Goal: Task Accomplishment & Management: Complete application form

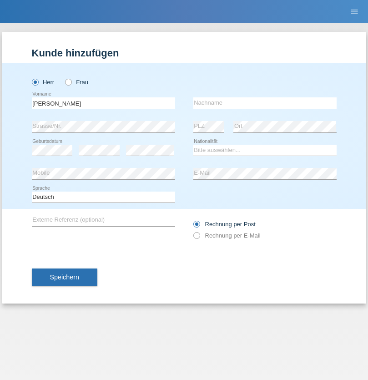
type input "Alexandre"
click at [265, 103] on input "text" at bounding box center [264, 102] width 143 height 11
type input "Müller"
select select "CH"
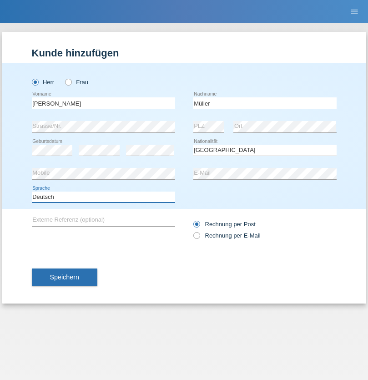
select select "en"
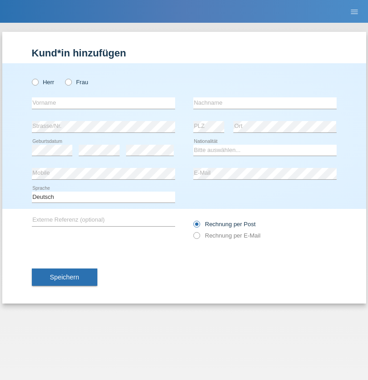
radio input "true"
click at [103, 103] on input "text" at bounding box center [103, 102] width 143 height 11
type input "Bastri"
click at [265, 103] on input "text" at bounding box center [264, 102] width 143 height 11
type input "Ajdari"
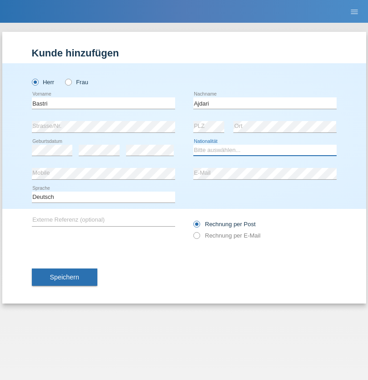
select select "MK"
select select "C"
select select "01"
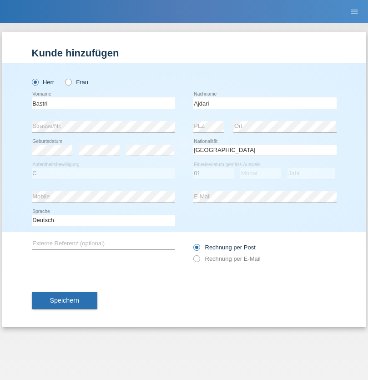
select select "02"
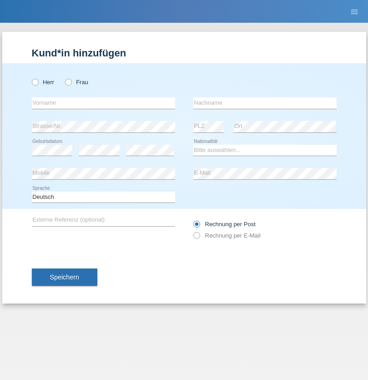
radio input "true"
click at [103, 103] on input "text" at bounding box center [103, 102] width 143 height 11
type input "Alen"
click at [265, 103] on input "text" at bounding box center [264, 102] width 143 height 11
type input "Prentic"
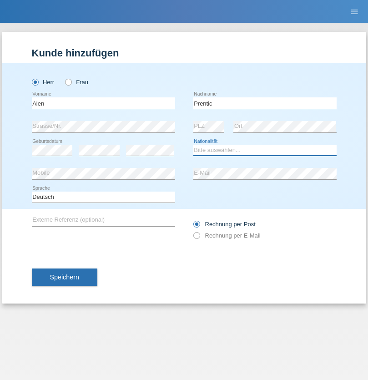
select select "ME"
select select "C"
select select "15"
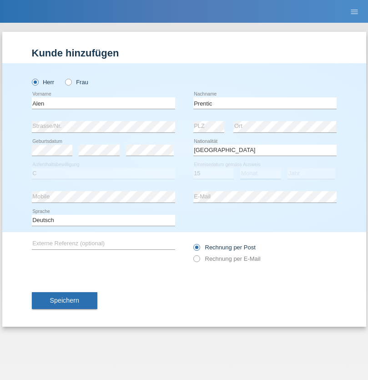
select select "03"
select select "2004"
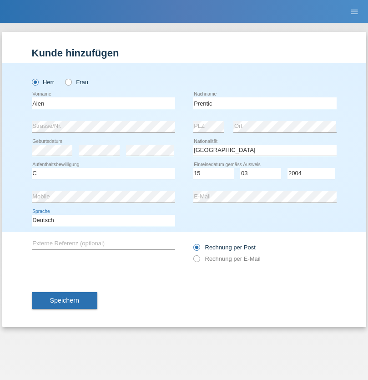
select select "en"
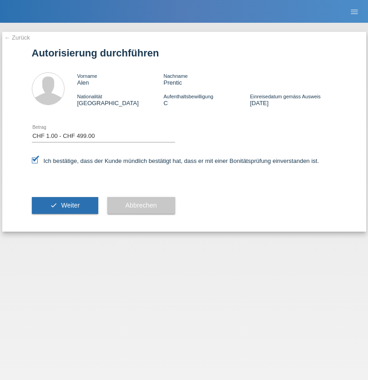
select select "1"
click at [65, 205] on span "Weiter" at bounding box center [70, 205] width 19 height 7
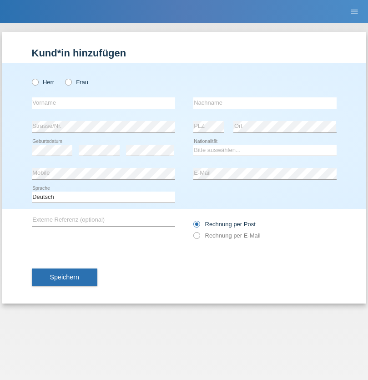
radio input "true"
click at [103, 103] on input "text" at bounding box center [103, 102] width 143 height 11
type input "Sebastian"
click at [265, 103] on input "text" at bounding box center [264, 102] width 143 height 11
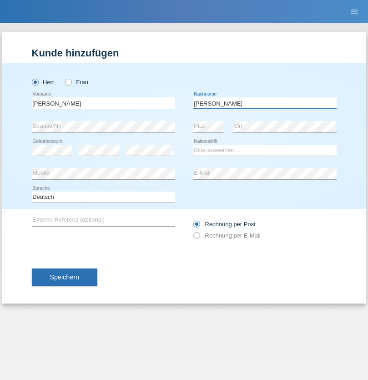
type input "Kuczynski"
select select "PL"
select select "C"
select select "16"
select select "04"
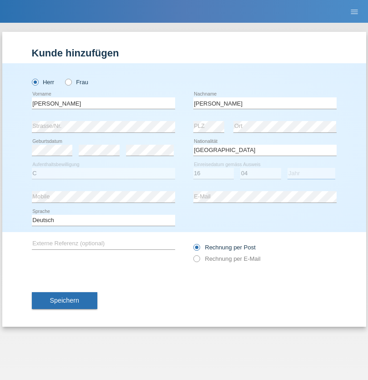
select select "2010"
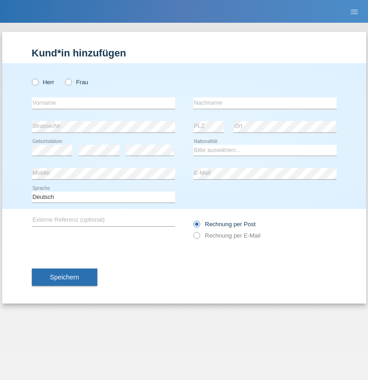
radio input "true"
click at [103, 103] on input "text" at bounding box center [103, 102] width 143 height 11
type input "Denise"
click at [265, 103] on input "text" at bounding box center [264, 102] width 143 height 11
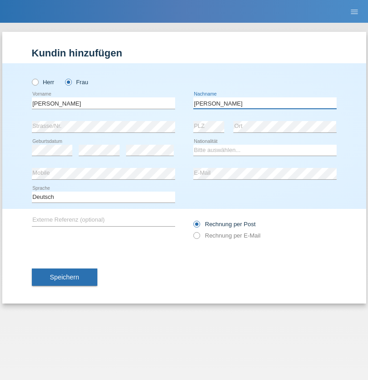
type input "Edward"
select select "CH"
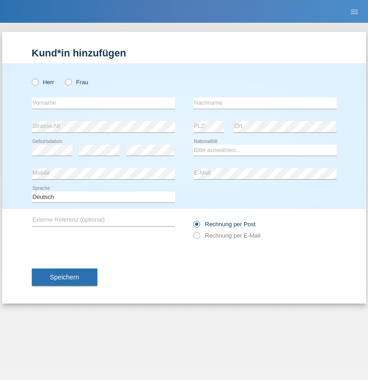
radio input "true"
click at [103, 103] on input "text" at bounding box center [103, 102] width 143 height 11
type input "Luca"
click at [265, 103] on input "text" at bounding box center [264, 102] width 143 height 11
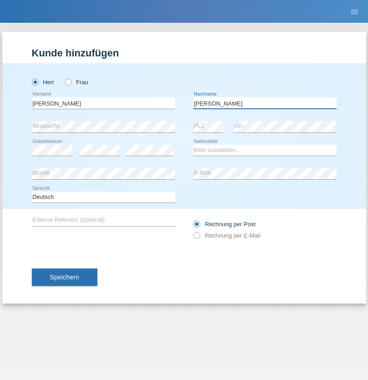
type input "Meier"
select select "CH"
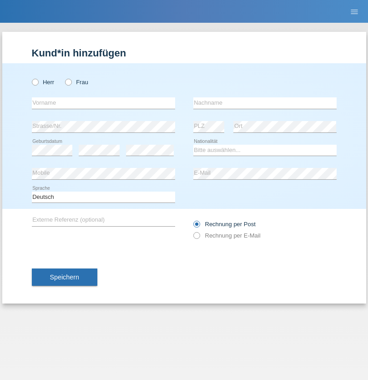
radio input "true"
click at [103, 103] on input "text" at bounding box center [103, 102] width 143 height 11
type input "Alban"
click at [265, 103] on input "text" at bounding box center [264, 102] width 143 height 11
type input "Selmonaj"
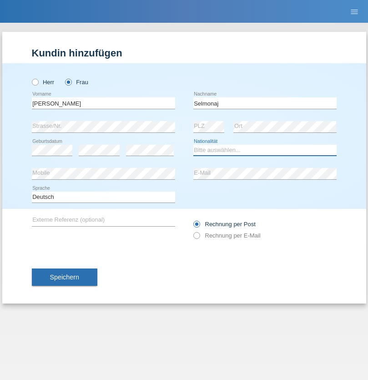
select select "CH"
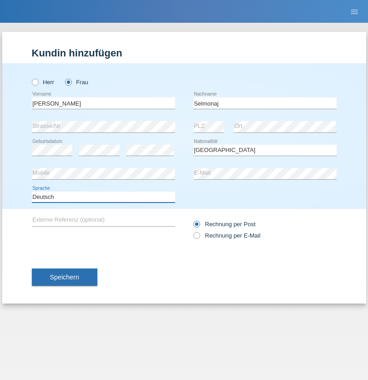
select select "en"
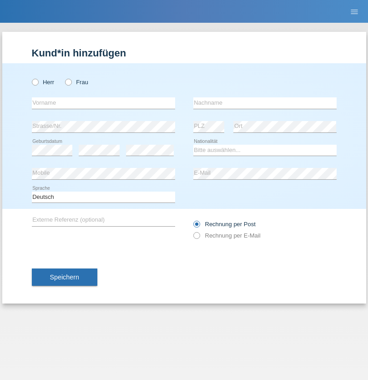
radio input "true"
click at [103, 103] on input "text" at bounding box center [103, 102] width 143 height 11
type input "[PERSON_NAME]"
click at [265, 103] on input "text" at bounding box center [264, 102] width 143 height 11
type input "Mehlhorn"
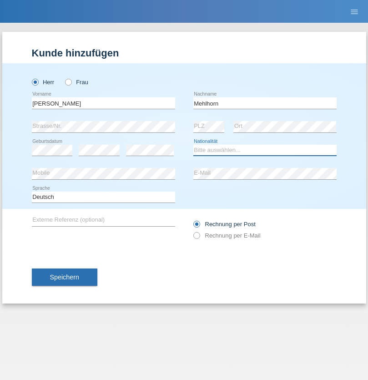
select select "CH"
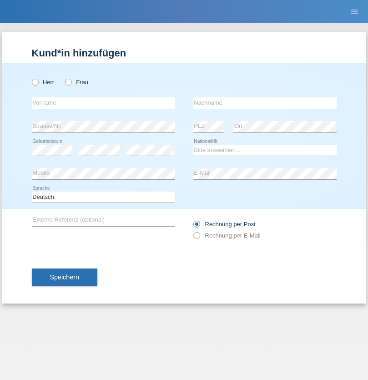
radio input "true"
click at [103, 103] on input "text" at bounding box center [103, 102] width 143 height 11
type input "Cristina"
click at [265, 103] on input "text" at bounding box center [264, 102] width 143 height 11
type input "Papuc"
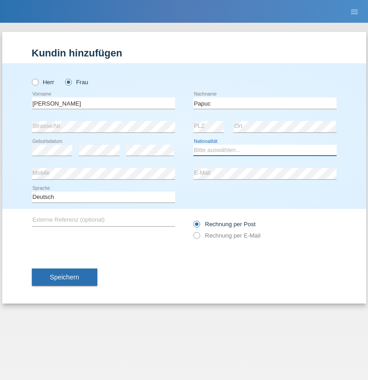
select select "RO"
select select "C"
select select "30"
select select "07"
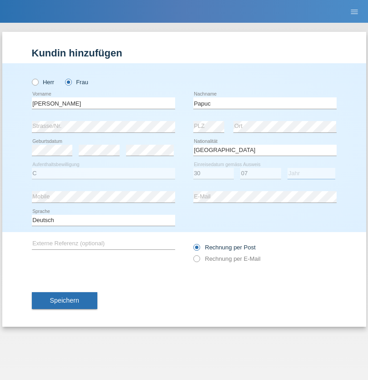
select select "2019"
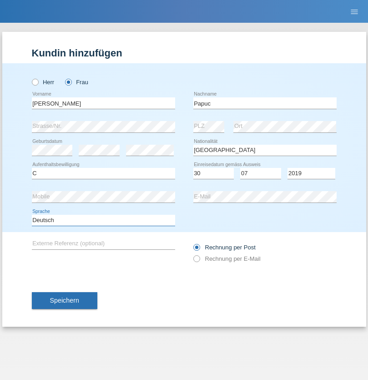
select select "en"
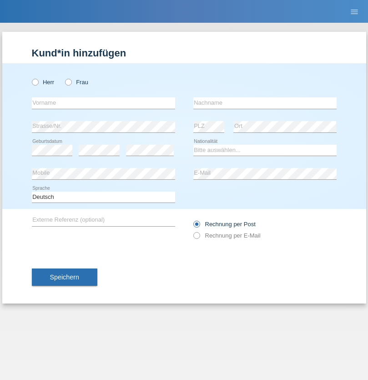
radio input "true"
click at [103, 103] on input "text" at bounding box center [103, 102] width 143 height 11
type input "Dikbaş"
click at [265, 103] on input "text" at bounding box center [264, 102] width 143 height 11
type input "Nuray"
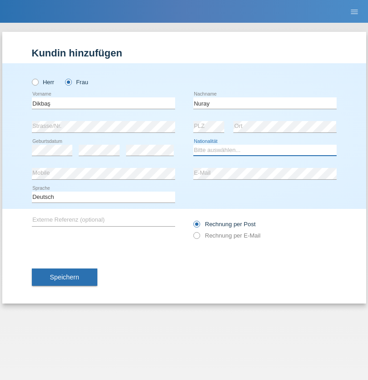
select select "TR"
select select "C"
select select "09"
select select "11"
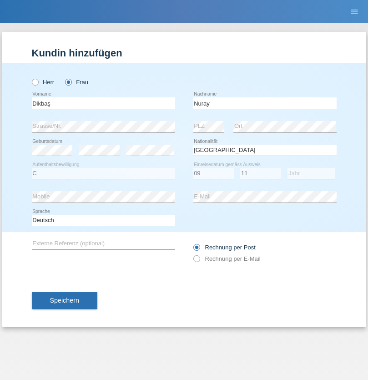
select select "1994"
